Goal: Information Seeking & Learning: Learn about a topic

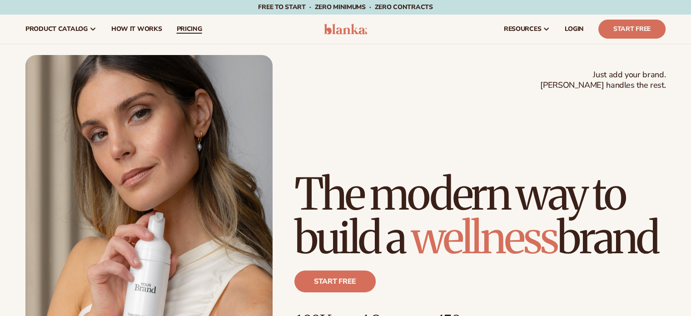
click at [184, 27] on span "pricing" at bounding box center [188, 28] width 25 height 7
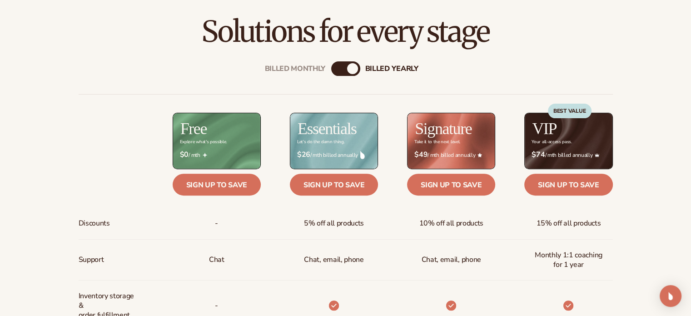
scroll to position [318, 0]
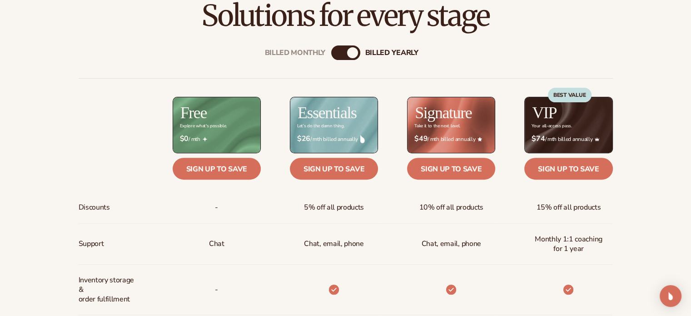
click at [349, 51] on div "billed Yearly" at bounding box center [352, 52] width 11 height 11
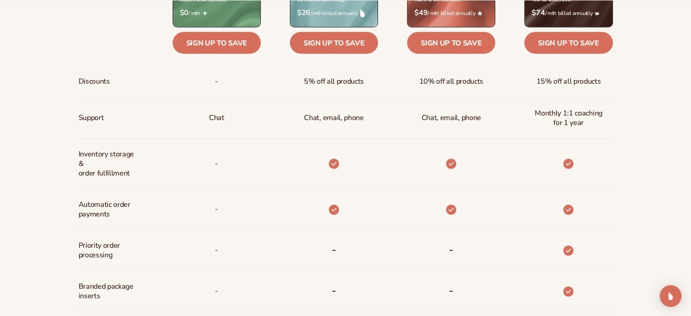
scroll to position [454, 0]
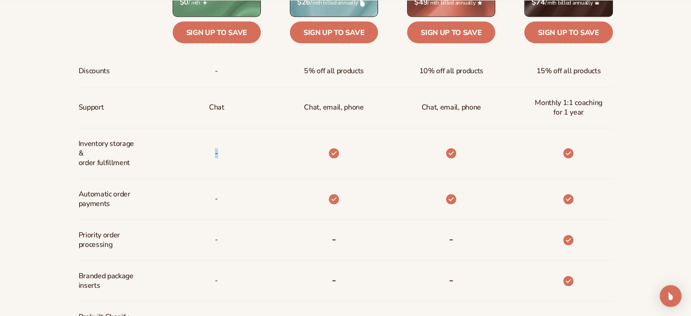
drag, startPoint x: 207, startPoint y: 152, endPoint x: 234, endPoint y: 152, distance: 26.4
click at [234, 152] on div "-" at bounding box center [202, 153] width 117 height 50
drag, startPoint x: 208, startPoint y: 197, endPoint x: 229, endPoint y: 196, distance: 21.4
click at [229, 196] on div "-" at bounding box center [202, 199] width 117 height 41
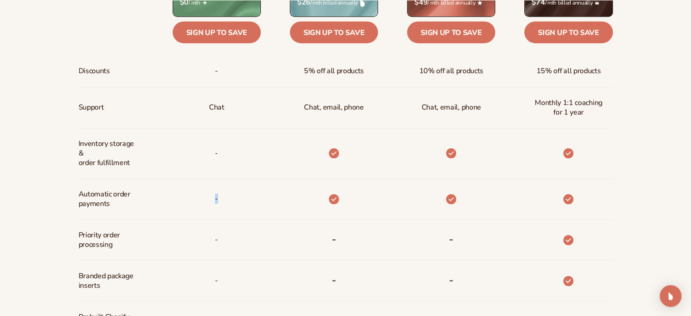
click at [229, 196] on div "-" at bounding box center [202, 199] width 117 height 41
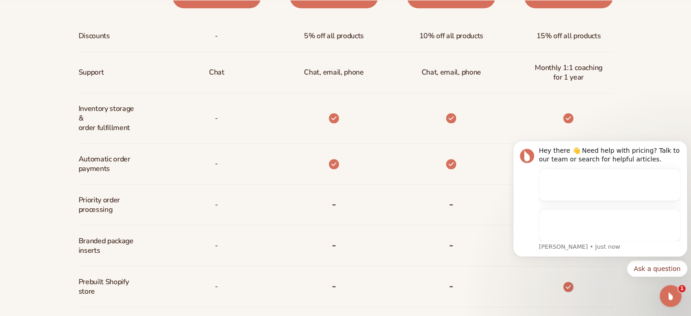
scroll to position [500, 0]
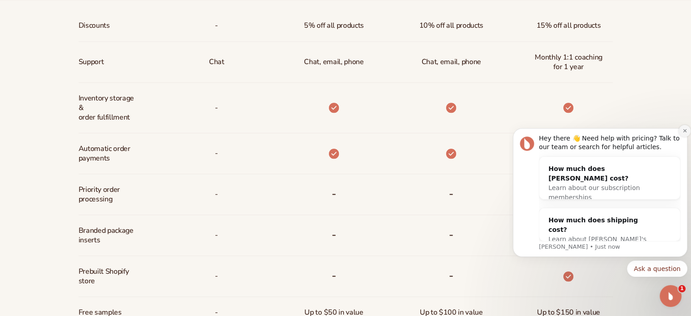
click at [681, 130] on button "Dismiss notification" at bounding box center [685, 131] width 12 height 12
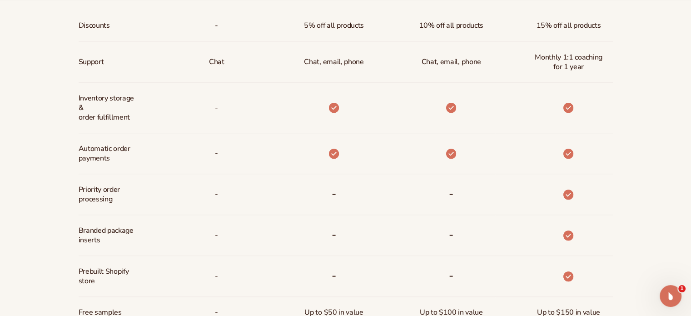
click at [205, 144] on div "-" at bounding box center [202, 153] width 117 height 41
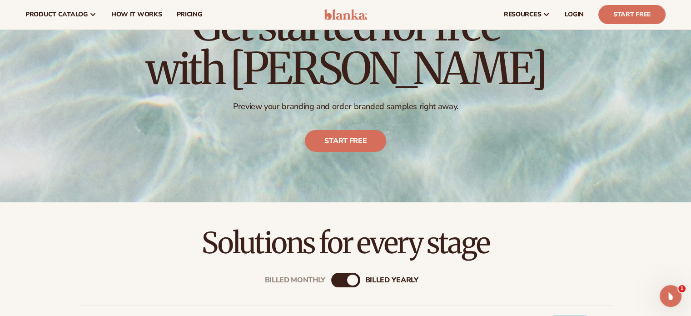
scroll to position [0, 0]
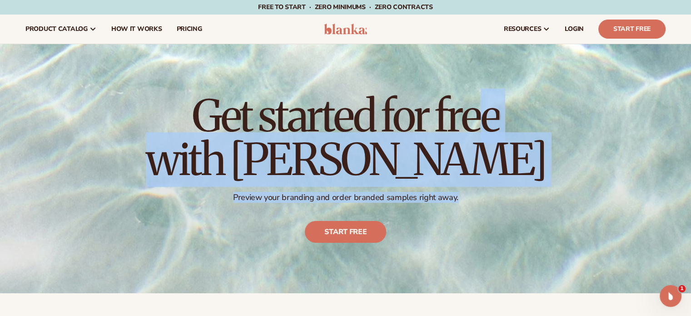
drag, startPoint x: 202, startPoint y: 105, endPoint x: 464, endPoint y: 194, distance: 276.7
click at [464, 194] on div "Get started for free with [PERSON_NAME] Preview your branding and order branded…" at bounding box center [346, 168] width 400 height 185
click at [464, 194] on p "Preview your branding and order branded samples right away." at bounding box center [346, 197] width 400 height 10
drag, startPoint x: 468, startPoint y: 201, endPoint x: 194, endPoint y: 116, distance: 287.3
click at [194, 116] on div "Get started for free with [PERSON_NAME] Preview your branding and order branded…" at bounding box center [346, 168] width 400 height 185
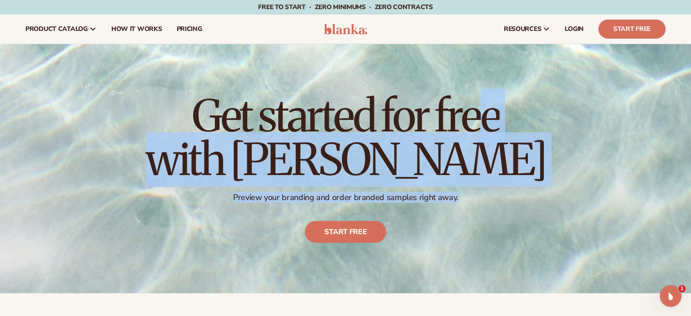
click at [538, 172] on div "Get started for free with [PERSON_NAME] Preview your branding and order branded…" at bounding box center [345, 168] width 691 height 249
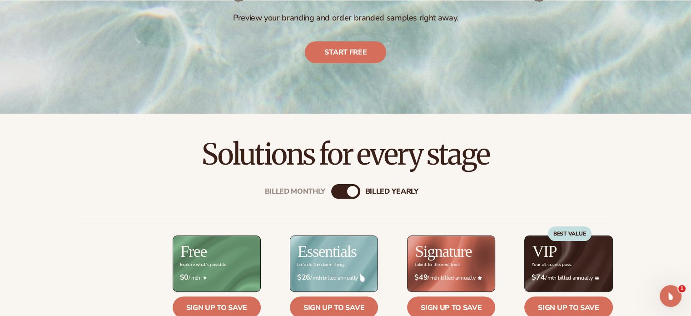
scroll to position [182, 0]
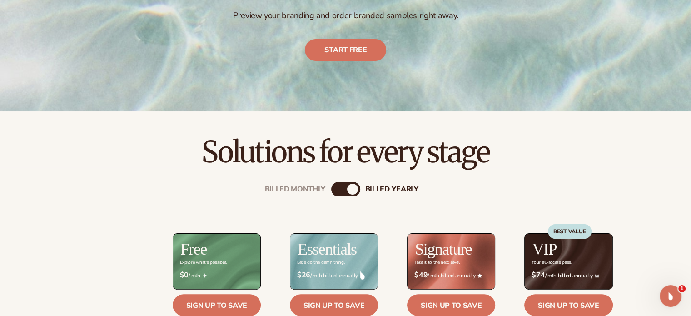
click at [338, 191] on div "Billed Monthly" at bounding box center [336, 189] width 11 height 11
click at [344, 184] on div "Billed Monthly billed Yearly" at bounding box center [345, 189] width 29 height 15
click at [344, 188] on div "Billed Monthly billed Yearly" at bounding box center [345, 189] width 29 height 15
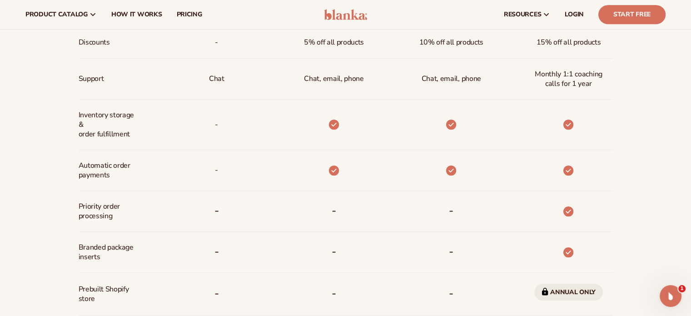
scroll to position [273, 0]
